Goal: Check status: Check status

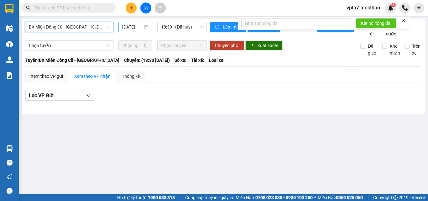
click at [140, 27] on input "[DATE]" at bounding box center [132, 26] width 21 height 7
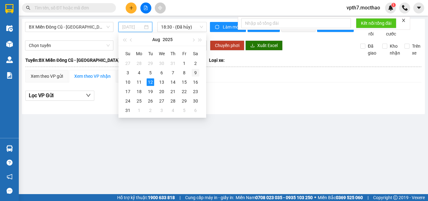
click at [195, 72] on div "9" at bounding box center [196, 73] width 8 height 8
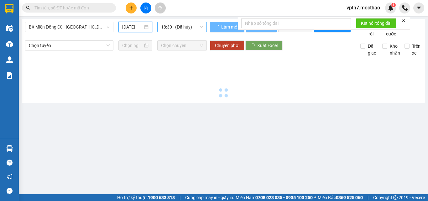
type input "[DATE]"
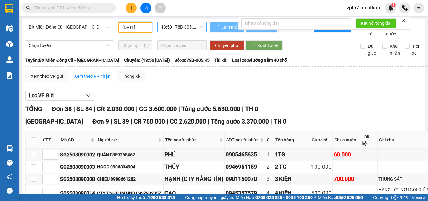
click at [184, 23] on span "18:50 - 78B-005.45" at bounding box center [182, 26] width 42 height 9
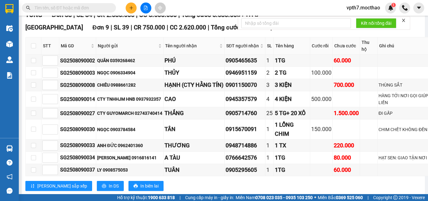
click at [345, 195] on strong "0369 525 060" at bounding box center [349, 197] width 27 height 5
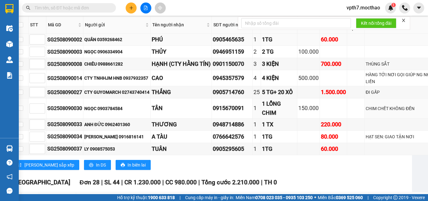
scroll to position [0, 13]
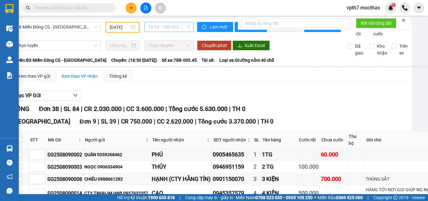
click at [164, 30] on span "18:50 - 78B-005.45" at bounding box center [169, 26] width 42 height 9
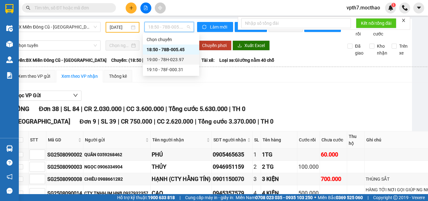
click at [180, 60] on div "19:00 - 78H-023.97" at bounding box center [170, 59] width 49 height 7
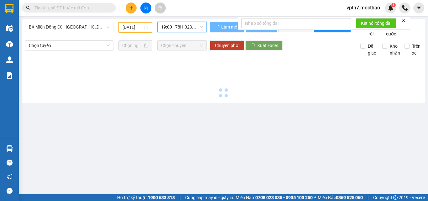
scroll to position [0, 0]
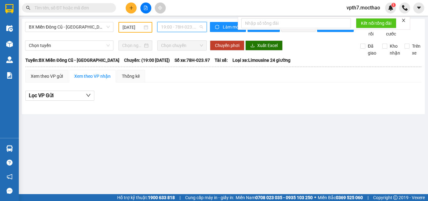
click at [186, 29] on span "19:00 - 78H-023.97" at bounding box center [182, 26] width 42 height 9
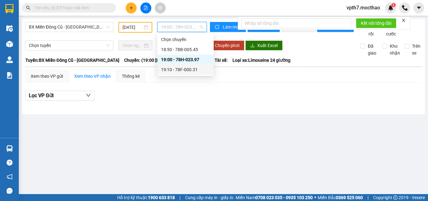
click at [183, 69] on div "19:10 - 78F-000.31" at bounding box center [185, 69] width 49 height 7
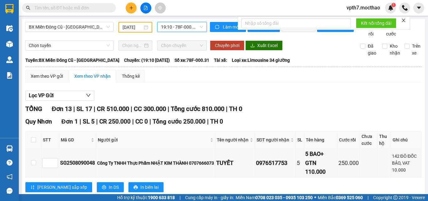
click at [188, 27] on span "19:10 - 78F-000.31" at bounding box center [182, 26] width 42 height 9
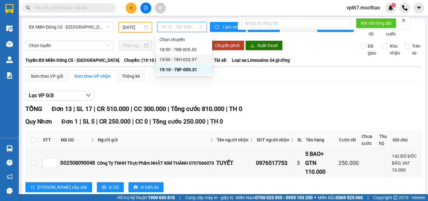
click at [166, 55] on div "19:00 - 78H-023.97" at bounding box center [184, 59] width 56 height 10
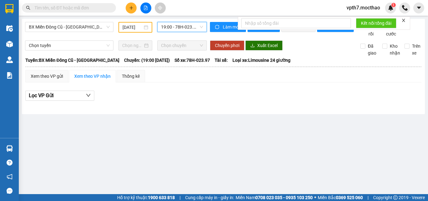
click at [192, 26] on span "19:00 - 78H-023.97" at bounding box center [182, 26] width 42 height 9
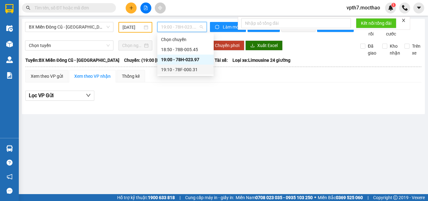
click at [197, 71] on div "19:10 - 78F-000.31" at bounding box center [185, 69] width 49 height 7
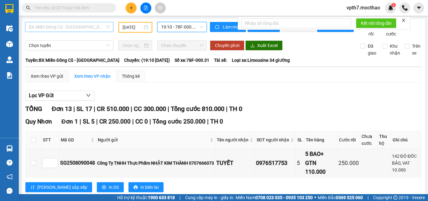
click at [46, 25] on span "BX Miền Đông Cũ - [GEOGRAPHIC_DATA]" at bounding box center [69, 26] width 81 height 9
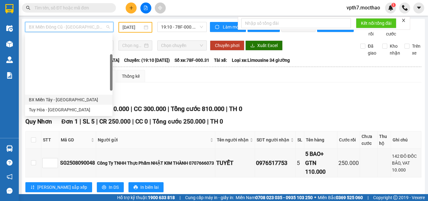
click at [62, 96] on div "BX Miền Tây - [GEOGRAPHIC_DATA]" at bounding box center [69, 99] width 80 height 7
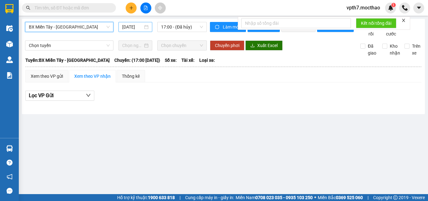
click at [136, 27] on input "[DATE]" at bounding box center [132, 26] width 21 height 7
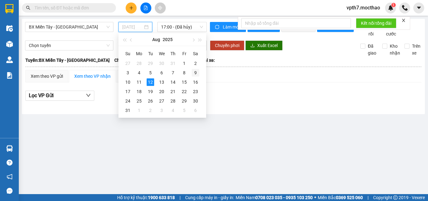
click at [195, 74] on div "9" at bounding box center [196, 73] width 8 height 8
type input "[DATE]"
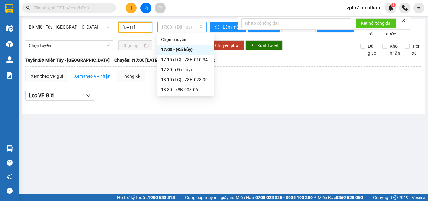
click at [191, 26] on span "17:00 - (Đã hủy)" at bounding box center [182, 26] width 42 height 9
click at [195, 61] on div "17:15 (TC) - 78H-010.34" at bounding box center [185, 59] width 49 height 7
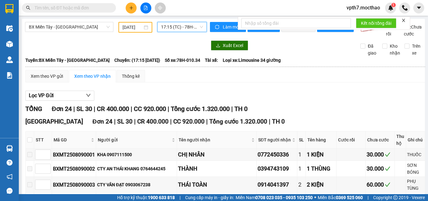
click at [187, 28] on span "17:15 (TC) - 78H-010.34" at bounding box center [182, 26] width 42 height 9
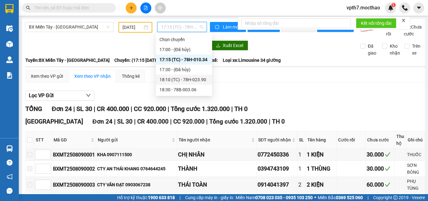
click at [180, 81] on div "18:10 (TC) - 78H-023.90" at bounding box center [183, 79] width 49 height 7
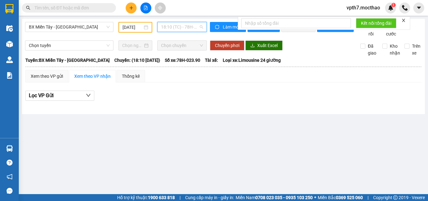
click at [184, 27] on span "18:10 (TC) - 78H-023.90" at bounding box center [182, 26] width 42 height 9
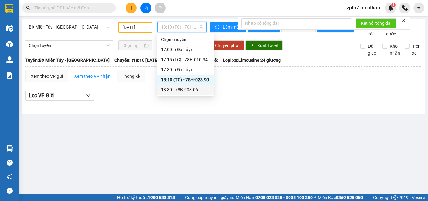
click at [180, 87] on div "18:30 - 78B-003.06" at bounding box center [185, 89] width 49 height 7
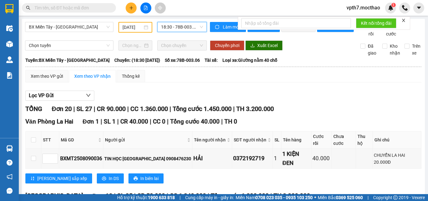
click at [177, 23] on span "18:30 - 78B-003.06" at bounding box center [182, 26] width 42 height 9
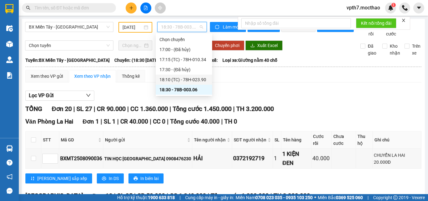
click at [188, 76] on div "18:10 (TC) - 78H-023.90" at bounding box center [183, 79] width 49 height 7
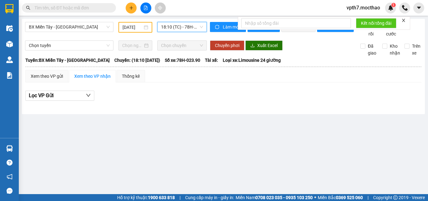
click at [164, 20] on div "BX Miền Tây - [GEOGRAPHIC_DATA] [DATE] 18:10 18:10 (TC) - 78H-023.90 Làm mới In…" at bounding box center [223, 66] width 403 height 95
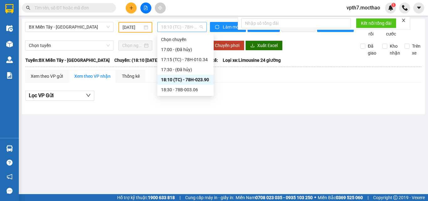
click at [194, 26] on span "18:10 (TC) - 78H-023.90" at bounding box center [182, 26] width 42 height 9
click at [204, 62] on div "17:15 (TC) - 78H-010.34" at bounding box center [185, 59] width 49 height 7
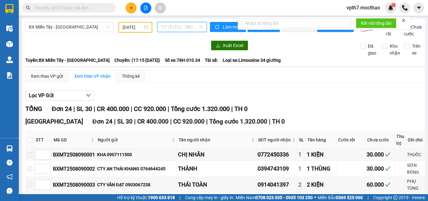
click at [185, 31] on span "17:15 (TC) - 78H-010.34" at bounding box center [182, 26] width 42 height 9
click at [319, 114] on div "TỔNG Đơn 24 | SL 30 | CR 400.000 | CC 920.000 | Tổng cước 1.320.000 | TH 0" at bounding box center [224, 109] width 399 height 10
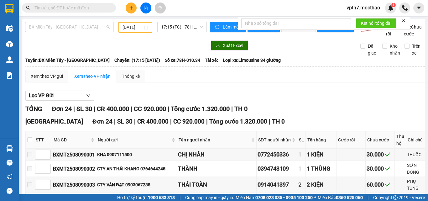
scroll to position [60, 0]
click at [80, 23] on span "BX Miền Tây - [GEOGRAPHIC_DATA]" at bounding box center [69, 26] width 81 height 9
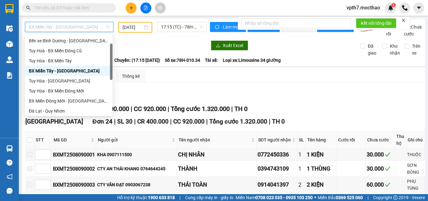
scroll to position [0, 0]
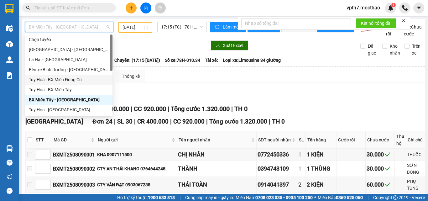
click at [64, 81] on div "Tuy Hoà - BX Miền Đông Cũ" at bounding box center [69, 79] width 80 height 7
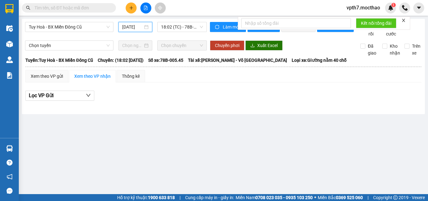
click at [129, 28] on input "[DATE]" at bounding box center [132, 26] width 21 height 7
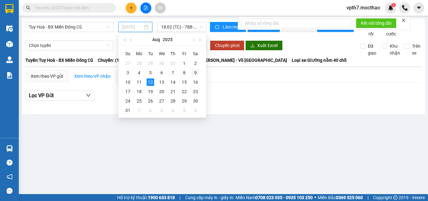
click at [197, 71] on div "9" at bounding box center [196, 73] width 8 height 8
type input "[DATE]"
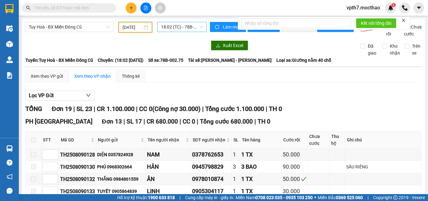
click at [176, 30] on span "18:02 (TC) - 78B-002.75" at bounding box center [182, 26] width 42 height 9
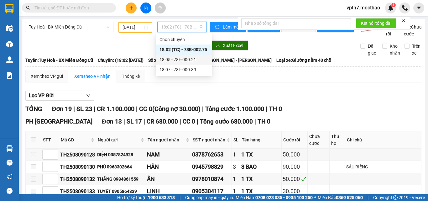
click at [177, 61] on div "18:05 - 78F-000.21" at bounding box center [183, 59] width 49 height 7
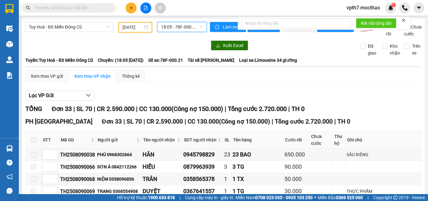
click at [187, 33] on div "Tuy Hoà - BX Miền Đông Cũ [DATE] 18:05 18:05 - 78F-000.21" at bounding box center [116, 29] width 182 height 15
click at [188, 31] on span "18:05 - 78F-000.21" at bounding box center [182, 26] width 42 height 9
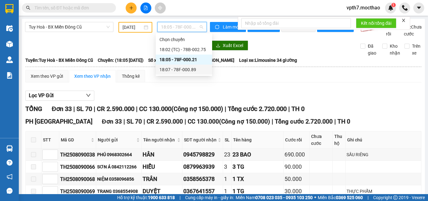
click at [183, 67] on div "18:07 - 78F-000.89" at bounding box center [183, 69] width 49 height 7
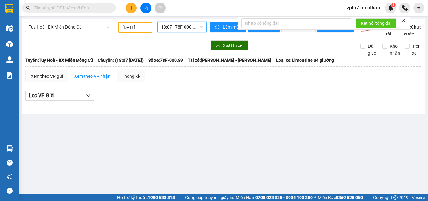
click at [68, 28] on span "Tuy Hoà - BX Miền Đông Cũ" at bounding box center [69, 26] width 81 height 9
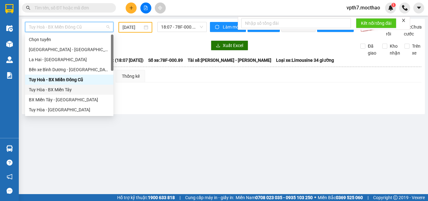
click at [61, 90] on div "Tuy Hòa - BX Miền Tây" at bounding box center [69, 89] width 81 height 7
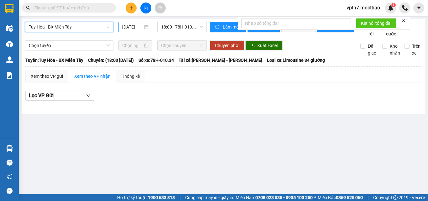
click at [129, 30] on div "[DATE]" at bounding box center [135, 27] width 34 height 10
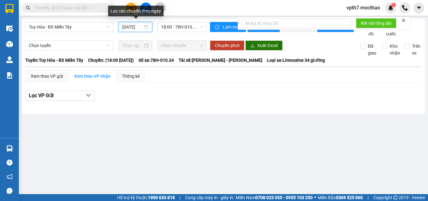
scroll to position [0, 2]
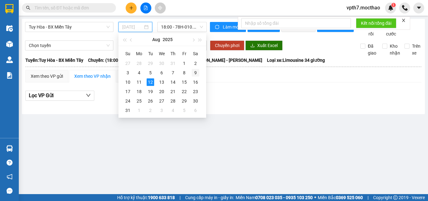
click at [197, 72] on div "9" at bounding box center [196, 73] width 8 height 8
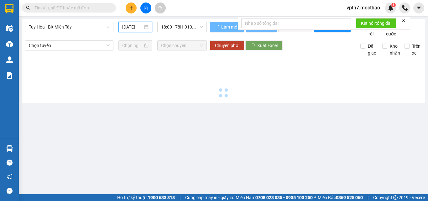
type input "[DATE]"
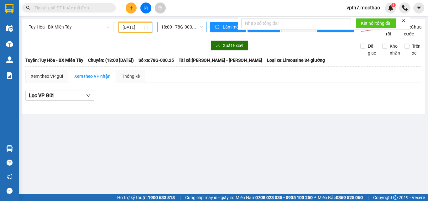
click at [181, 24] on span "18:00 - 78G-000.25" at bounding box center [182, 26] width 42 height 9
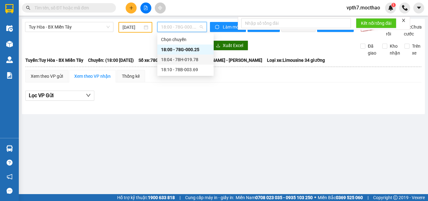
click at [186, 61] on div "18:04 - 78H-019.78" at bounding box center [185, 59] width 49 height 7
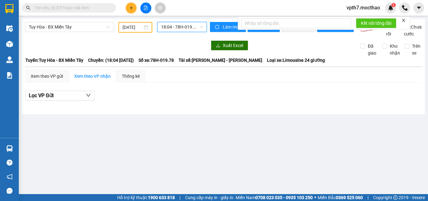
click at [182, 28] on span "18:04 - 78H-019.78" at bounding box center [182, 26] width 42 height 9
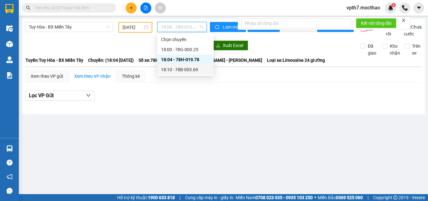
click at [187, 68] on div "18:10 - 78B-003.69" at bounding box center [185, 69] width 49 height 7
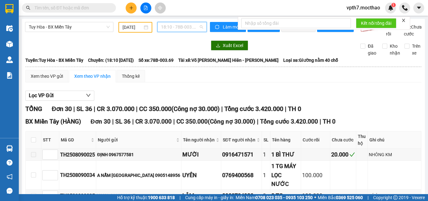
click at [192, 30] on span "18:10 - 78B-003.69" at bounding box center [182, 26] width 42 height 9
click at [52, 37] on div "Tuy Hòa - BX Miền Tây [DATE] 18:10 - 78B-003.69" at bounding box center [116, 29] width 182 height 15
click at [71, 26] on span "Tuy Hòa - BX Miền Tây" at bounding box center [69, 26] width 81 height 9
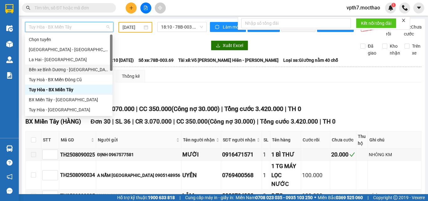
scroll to position [63, 0]
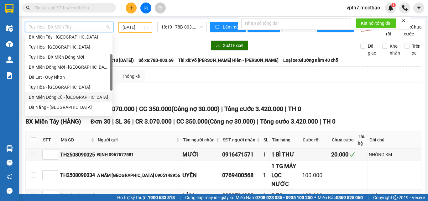
click at [64, 97] on div "BX Miền Đông Cũ - [GEOGRAPHIC_DATA]" at bounding box center [69, 97] width 80 height 7
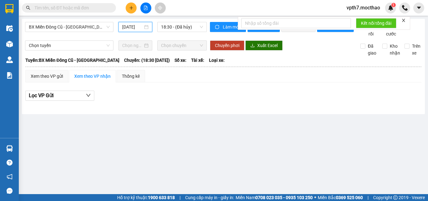
click at [128, 26] on input "[DATE]" at bounding box center [132, 26] width 21 height 7
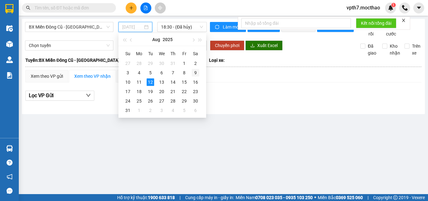
click at [198, 74] on div "9" at bounding box center [196, 73] width 8 height 8
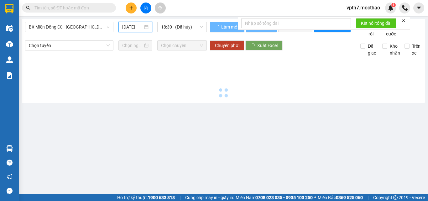
type input "[DATE]"
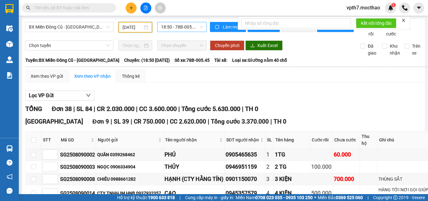
click at [176, 22] on span "18:50 - 78B-005.45" at bounding box center [182, 26] width 42 height 9
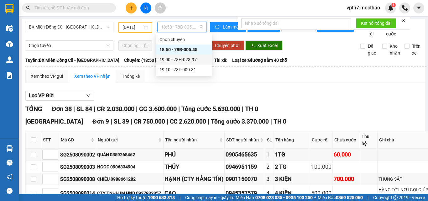
click at [182, 58] on div "19:00 - 78H-023.97" at bounding box center [183, 59] width 49 height 7
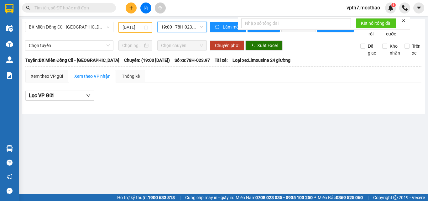
click at [181, 29] on span "19:00 - 78H-023.97" at bounding box center [182, 26] width 42 height 9
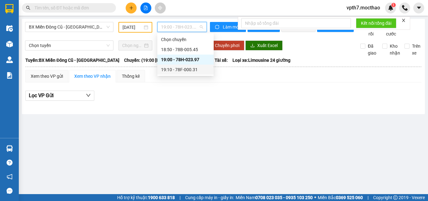
click at [187, 66] on div "19:10 - 78F-000.31" at bounding box center [185, 69] width 49 height 7
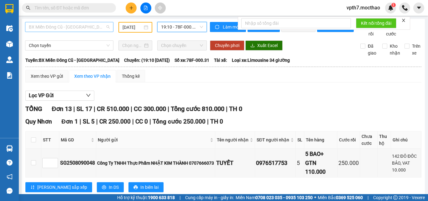
click at [43, 26] on span "BX Miền Đông Cũ - [GEOGRAPHIC_DATA]" at bounding box center [69, 26] width 81 height 9
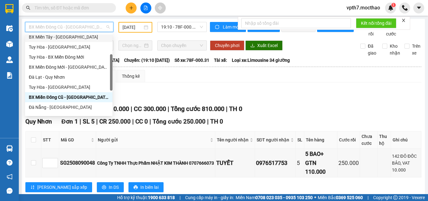
click at [67, 38] on div "BX Miền Tây - [GEOGRAPHIC_DATA]" at bounding box center [69, 36] width 80 height 7
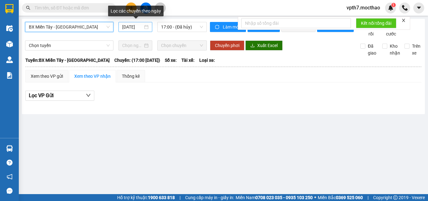
click at [130, 27] on input "[DATE]" at bounding box center [132, 26] width 21 height 7
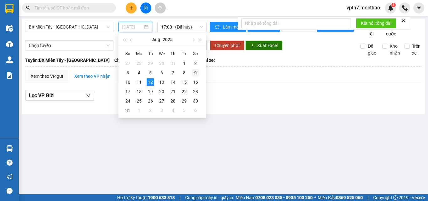
click at [193, 74] on div "9" at bounding box center [196, 73] width 8 height 8
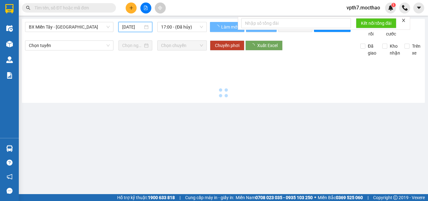
type input "[DATE]"
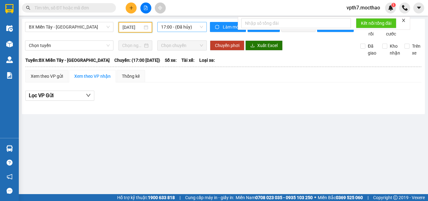
click at [179, 32] on div "17:00 - (Đã hủy)" at bounding box center [181, 27] width 49 height 10
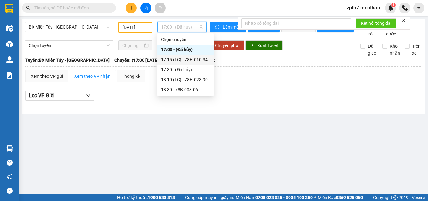
click at [187, 60] on div "17:15 (TC) - 78H-010.34" at bounding box center [185, 59] width 49 height 7
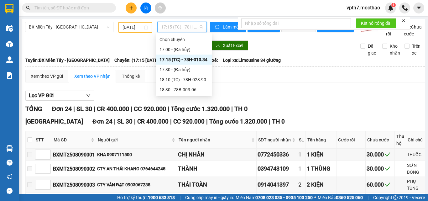
click at [195, 29] on span "17:15 (TC) - 78H-010.34" at bounding box center [182, 26] width 42 height 9
click at [192, 79] on div "18:10 (TC) - 78H-023.90" at bounding box center [183, 79] width 49 height 7
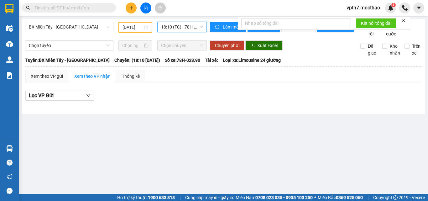
click at [189, 27] on span "18:10 (TC) - 78H-023.90" at bounding box center [182, 26] width 42 height 9
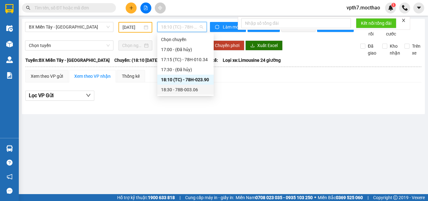
click at [188, 88] on div "18:30 - 78B-003.06" at bounding box center [185, 89] width 49 height 7
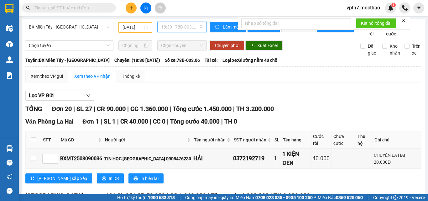
click at [192, 28] on span "18:30 - 78B-003.06" at bounding box center [182, 26] width 42 height 9
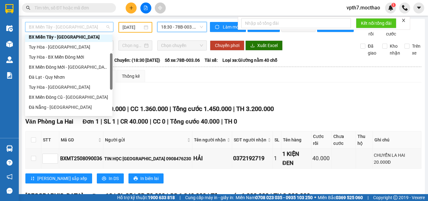
click at [79, 25] on span "BX Miền Tây - [GEOGRAPHIC_DATA]" at bounding box center [69, 26] width 81 height 9
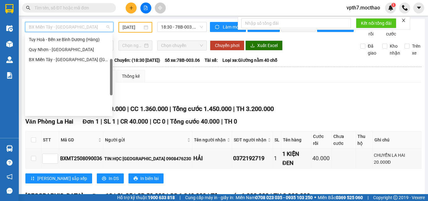
scroll to position [78, 0]
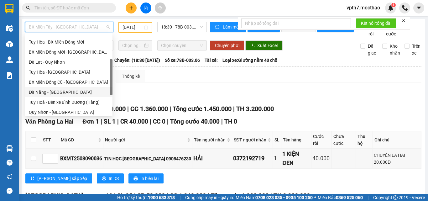
click at [49, 94] on div "Đà Nẵng - [GEOGRAPHIC_DATA]" at bounding box center [69, 92] width 80 height 7
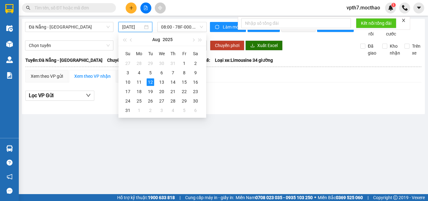
click at [130, 27] on input "[DATE]" at bounding box center [132, 26] width 21 height 7
click at [194, 74] on div "9" at bounding box center [196, 73] width 8 height 8
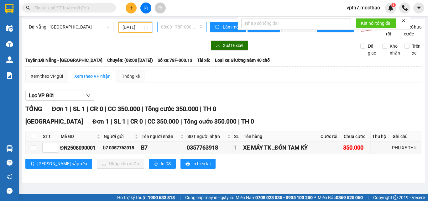
click at [187, 30] on span "08:00 - 78F-000.13" at bounding box center [182, 26] width 42 height 9
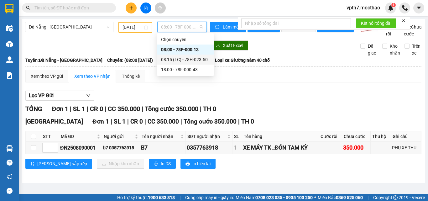
click at [187, 56] on div "08:15 (TC) - 78H-023.50" at bounding box center [185, 59] width 49 height 7
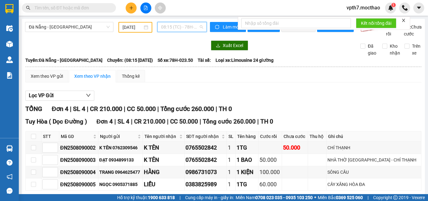
click at [177, 26] on span "08:15 (TC) - 78H-023.50" at bounding box center [182, 26] width 42 height 9
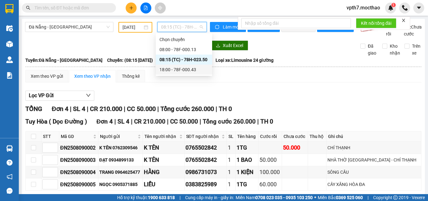
click at [182, 71] on div "18:00 - 78F-000.43" at bounding box center [183, 69] width 49 height 7
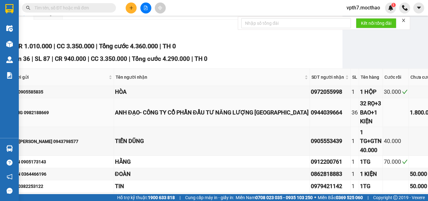
scroll to position [94, 82]
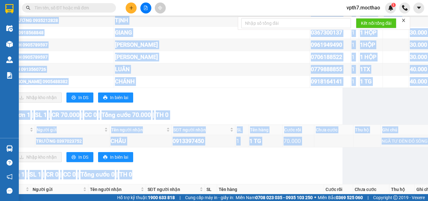
drag, startPoint x: 373, startPoint y: 189, endPoint x: 356, endPoint y: 191, distance: 17.3
click at [356, 193] on main "[GEOGRAPHIC_DATA] - [GEOGRAPHIC_DATA] [DATE] 18:00 - 78F-000.43 Làm mới In phơi…" at bounding box center [214, 97] width 428 height 194
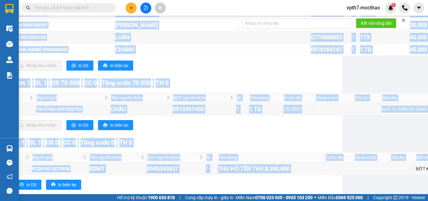
click at [398, 88] on div "Tuy Hòa ( Dọc Đường ) Đơn 1 | SL 1 | CR 70.000 | CC 0 | Tổng cước 70.000 | TH 0" at bounding box center [206, 82] width 527 height 9
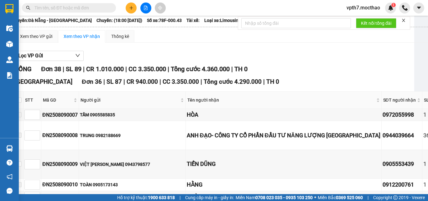
scroll to position [0, 11]
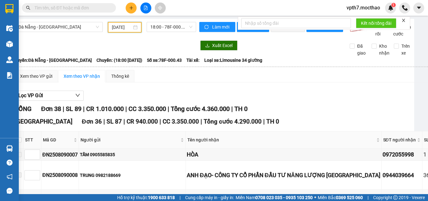
click at [124, 24] on input "[DATE]" at bounding box center [122, 27] width 20 height 7
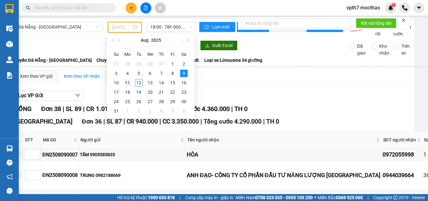
click at [125, 85] on div "11" at bounding box center [128, 83] width 8 height 8
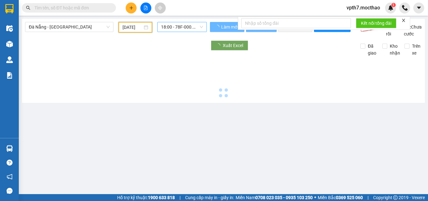
click at [188, 27] on span "18:00 - 78F-000.43" at bounding box center [182, 26] width 42 height 9
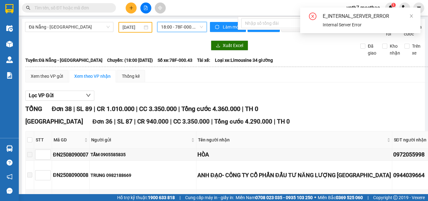
click at [290, 48] on div "Xuất Excel" at bounding box center [280, 45] width 141 height 10
click at [411, 16] on icon "close" at bounding box center [411, 16] width 4 height 4
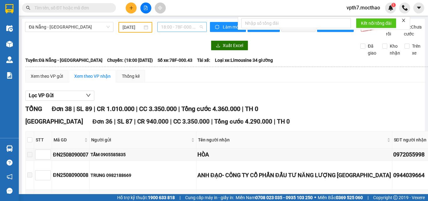
click at [174, 26] on span "18:00 - 78F-000.43" at bounding box center [182, 26] width 42 height 9
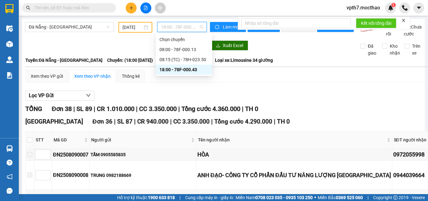
click at [311, 101] on div "Lọc VP Gửi" at bounding box center [288, 95] width 527 height 10
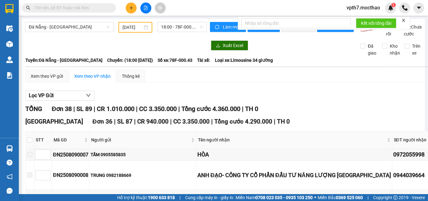
click at [125, 23] on div "[DATE]" at bounding box center [135, 27] width 34 height 11
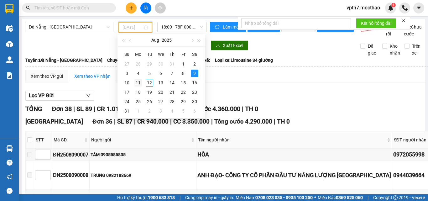
click at [138, 84] on div "11" at bounding box center [138, 83] width 8 height 8
type input "[DATE]"
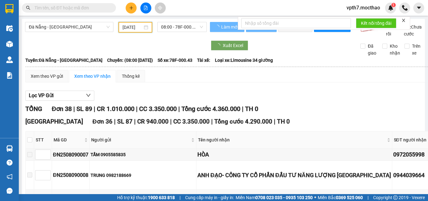
scroll to position [0, 2]
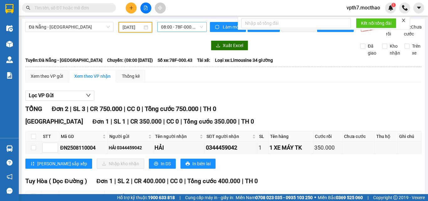
click at [167, 28] on span "08:00 - 78F-000.43" at bounding box center [182, 26] width 42 height 9
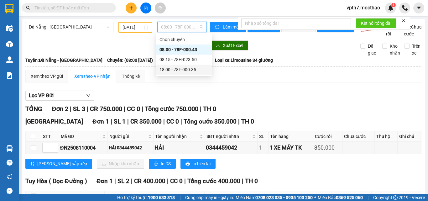
click at [189, 69] on div "18:00 - 78F-000.35" at bounding box center [183, 69] width 49 height 7
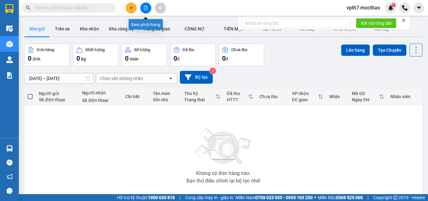
click at [147, 7] on icon "file-add" at bounding box center [145, 8] width 4 height 4
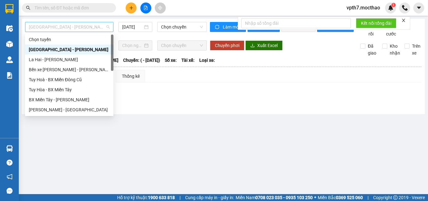
click at [74, 28] on span "[GEOGRAPHIC_DATA] - [GEOGRAPHIC_DATA]" at bounding box center [69, 26] width 81 height 9
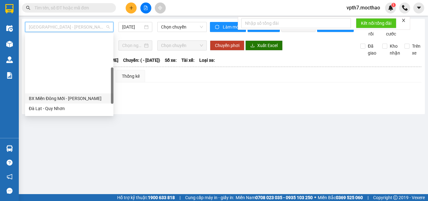
scroll to position [125, 0]
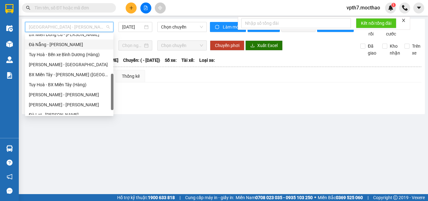
click at [51, 46] on div "Đà Nẵng - [GEOGRAPHIC_DATA]" at bounding box center [69, 44] width 81 height 7
type input "[DATE]"
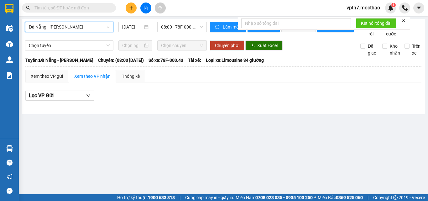
click at [66, 28] on span "Đà Nẵng - [GEOGRAPHIC_DATA]" at bounding box center [69, 26] width 81 height 9
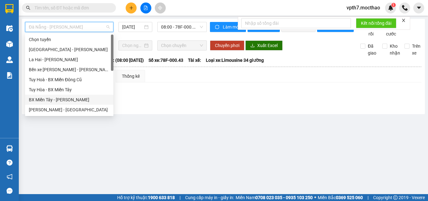
click at [53, 100] on div "BX Miền Tây - [GEOGRAPHIC_DATA]" at bounding box center [69, 99] width 81 height 7
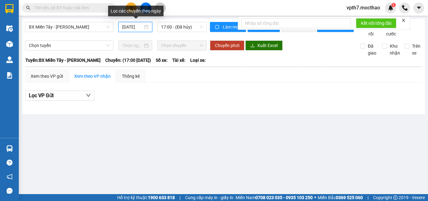
click at [128, 26] on input "[DATE]" at bounding box center [132, 26] width 21 height 7
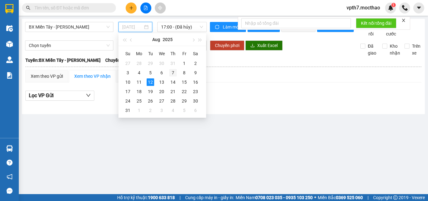
click at [169, 73] on div "7" at bounding box center [173, 73] width 8 height 8
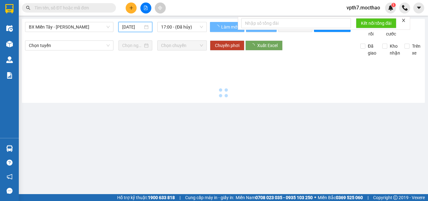
type input "[DATE]"
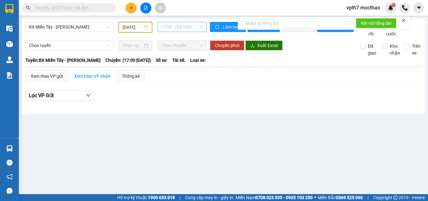
click at [187, 28] on span "17:00 - (Đã hủy)" at bounding box center [182, 26] width 42 height 9
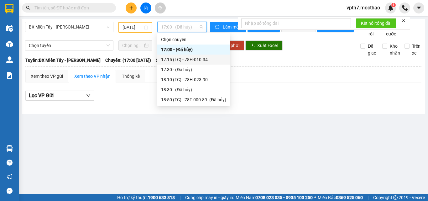
click at [193, 61] on div "17:15 (TC) - 78H-010.34" at bounding box center [193, 59] width 65 height 7
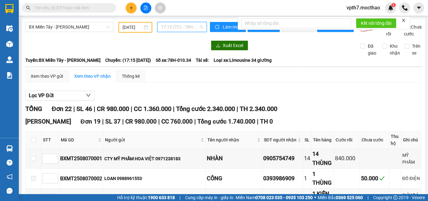
click at [191, 28] on span "17:15 (TC) - 78H-010.34" at bounding box center [182, 26] width 42 height 9
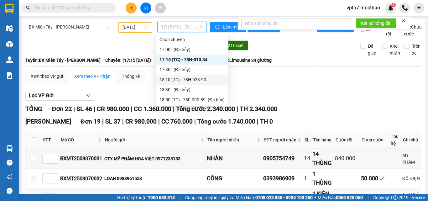
click at [182, 81] on div "18:10 (TC) - 78H-023.90" at bounding box center [191, 79] width 65 height 7
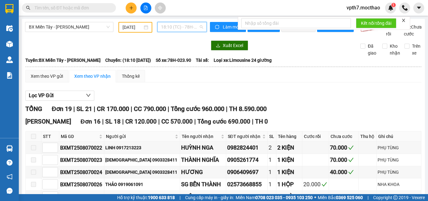
click at [183, 25] on span "18:10 (TC) - 78H-023.90" at bounding box center [182, 26] width 42 height 9
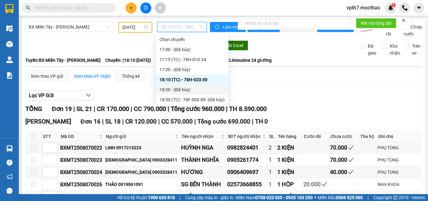
click at [251, 82] on div "Xem theo VP gửi Xem theo VP nhận Thống kê" at bounding box center [223, 76] width 396 height 13
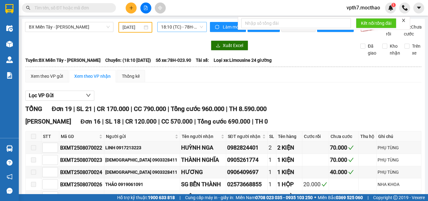
click at [190, 30] on span "18:10 (TC) - 78H-023.90" at bounding box center [182, 26] width 42 height 9
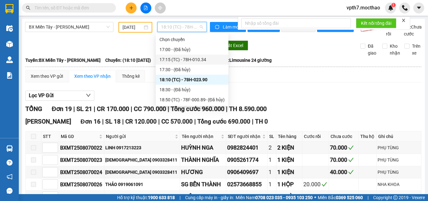
click at [185, 61] on div "17:15 (TC) - 78H-010.34" at bounding box center [191, 59] width 65 height 7
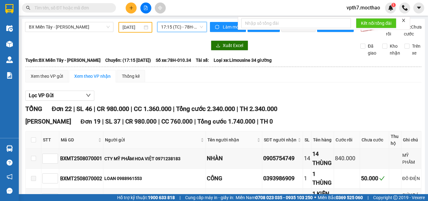
click at [186, 33] on div "BX Miền Tây - Tuy Hòa 07/08/2025 17:15 17:15 (TC) - 78H-010.34" at bounding box center [116, 29] width 182 height 15
click at [179, 27] on span "17:15 (TC) - 78H-010.34" at bounding box center [182, 26] width 42 height 9
